Goal: Transaction & Acquisition: Download file/media

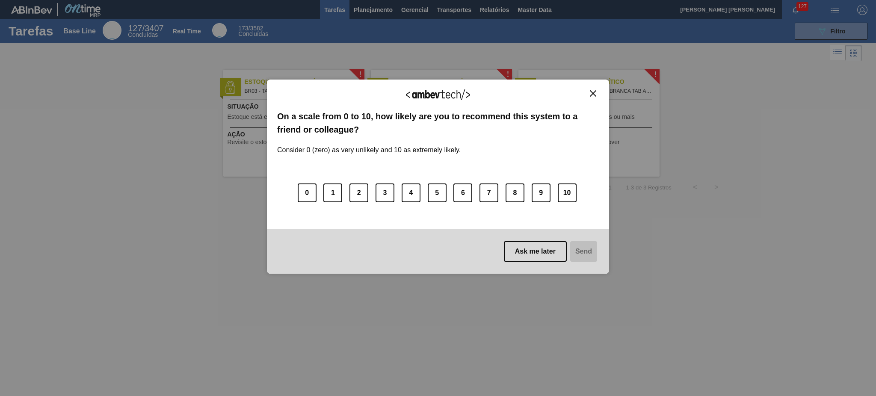
click at [592, 92] on img "Close" at bounding box center [593, 93] width 6 height 6
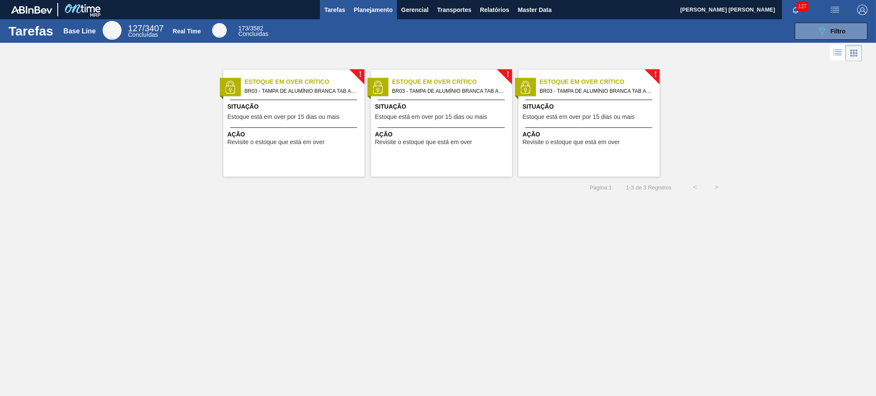
click at [374, 13] on span "Planejamento" at bounding box center [373, 10] width 39 height 10
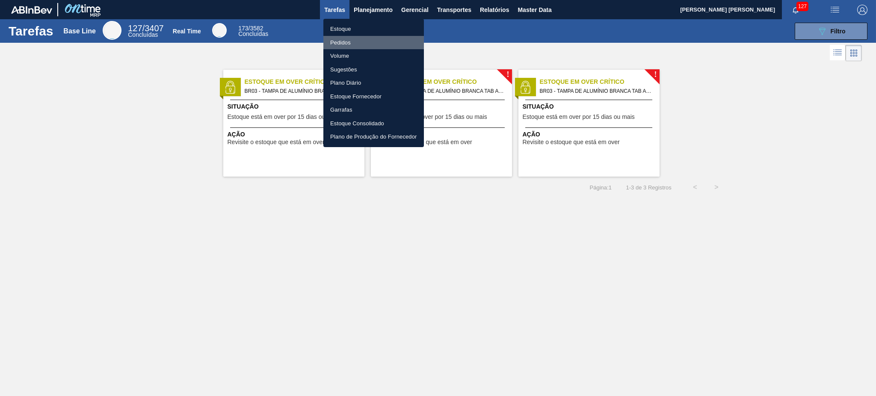
click at [353, 45] on li "Pedidos" at bounding box center [373, 43] width 100 height 14
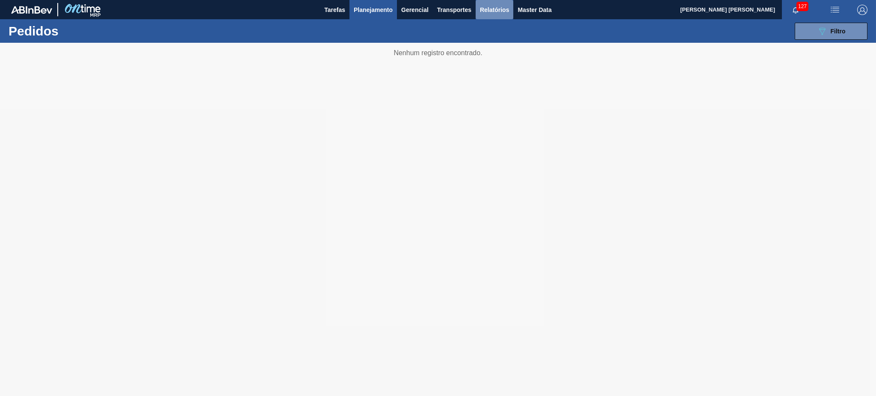
click at [495, 7] on span "Relatórios" at bounding box center [494, 10] width 29 height 10
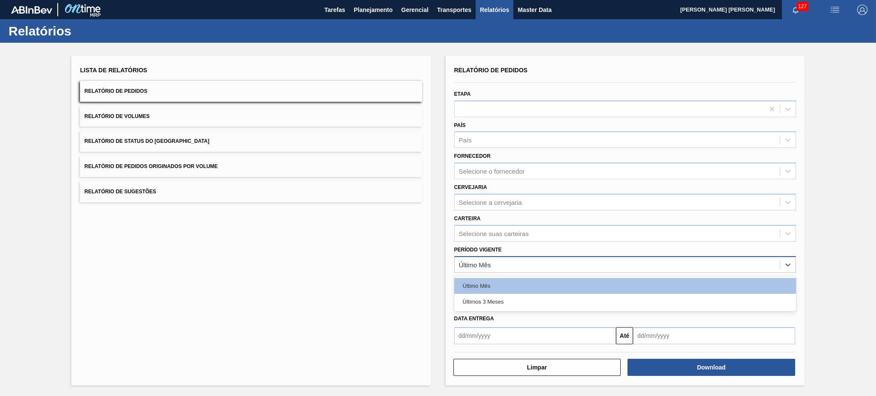
click at [499, 266] on div "Último Mês" at bounding box center [617, 264] width 325 height 12
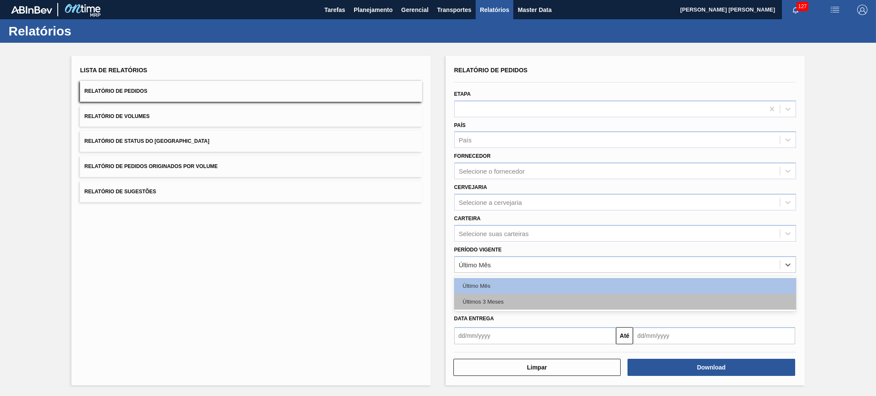
click at [498, 298] on div "Últimos 3 Meses" at bounding box center [625, 302] width 342 height 16
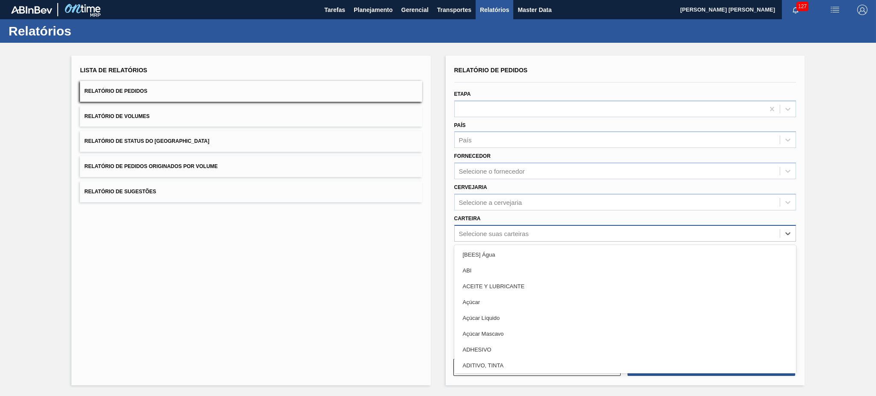
click at [488, 232] on div "Selecione suas carteiras" at bounding box center [494, 233] width 70 height 7
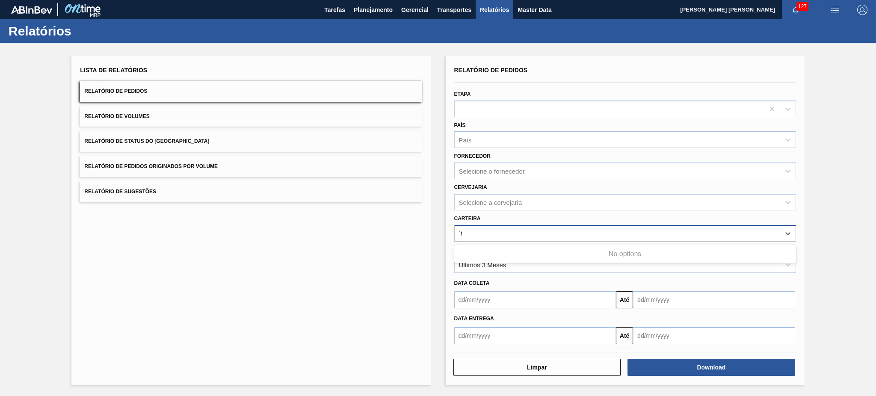
type input "´"
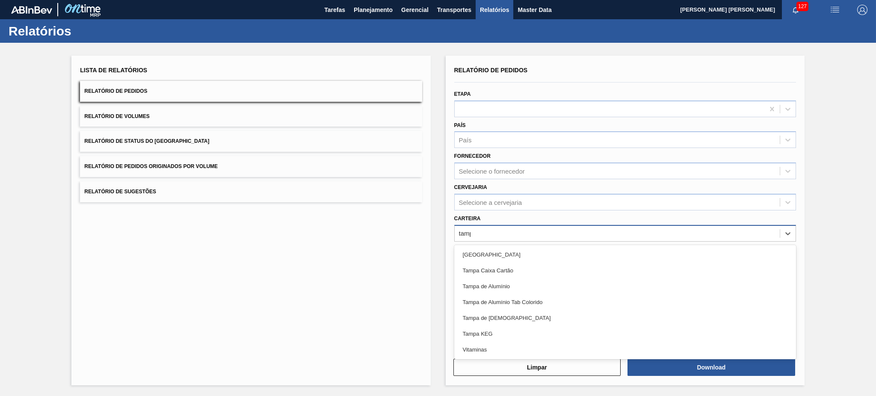
type input "[GEOGRAPHIC_DATA]"
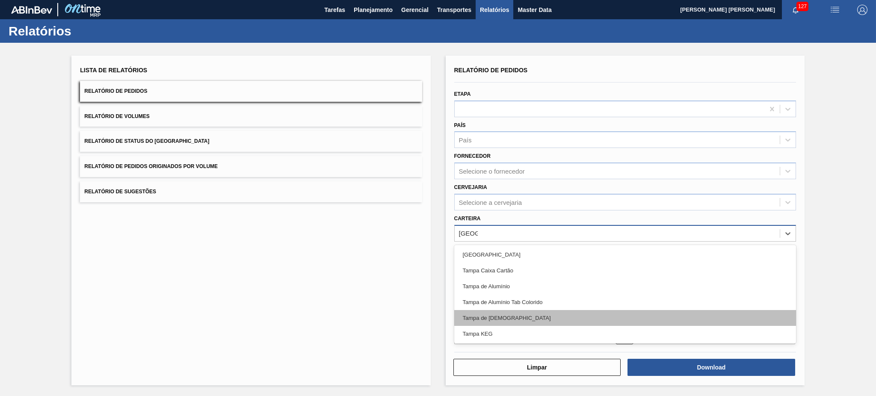
click at [505, 318] on div "Tampa de [DEMOGRAPHIC_DATA]" at bounding box center [625, 318] width 342 height 16
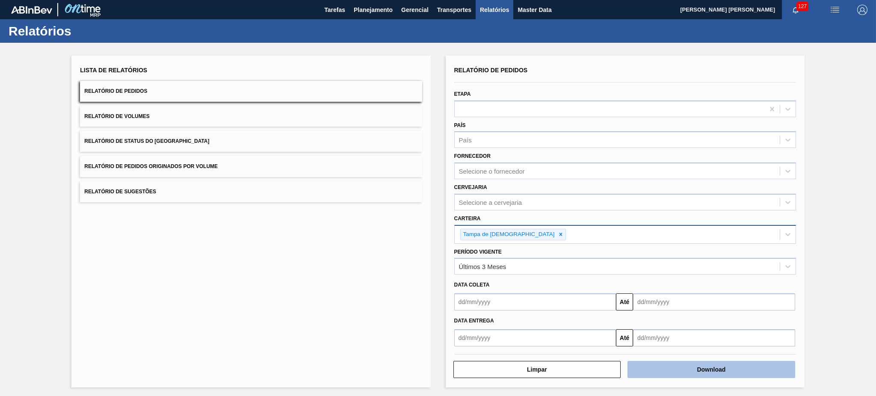
click at [666, 370] on button "Download" at bounding box center [711, 369] width 168 height 17
